Goal: Task Accomplishment & Management: Manage account settings

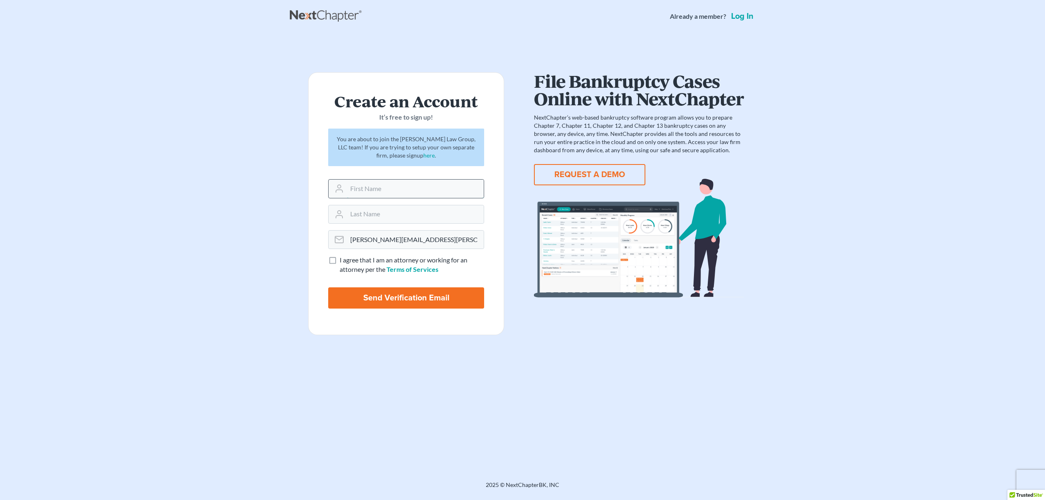
click at [397, 192] on input "text" at bounding box center [415, 189] width 137 height 18
type input "[PERSON_NAME]"
click at [340, 261] on label "I agree that I am an attorney or working for an attorney per the Terms of Servi…" at bounding box center [412, 265] width 145 height 19
click at [343, 261] on input "I agree that I am an attorney or working for an attorney per the Terms of Servi…" at bounding box center [345, 258] width 5 height 5
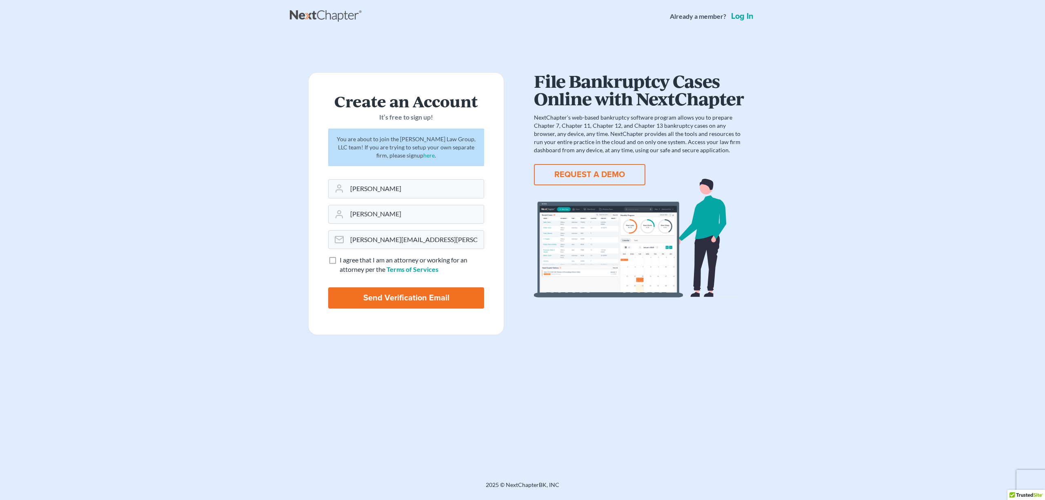
checkbox input "true"
click at [416, 296] on input "Send Verification Email" at bounding box center [406, 297] width 156 height 21
type input "Thinking..."
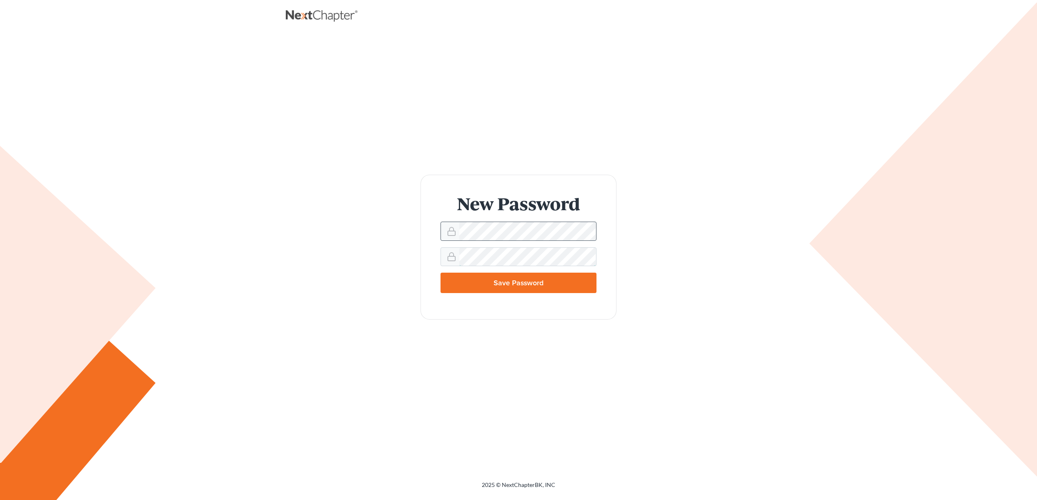
click at [441, 273] on input "Save Password" at bounding box center [519, 283] width 156 height 20
type input "Thinking..."
